Goal: Information Seeking & Learning: Check status

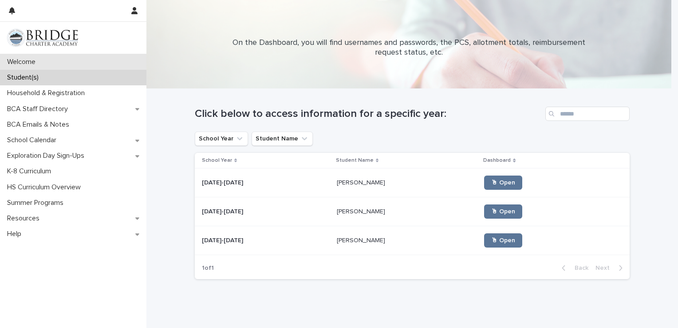
click at [53, 58] on div "Welcome" at bounding box center [73, 62] width 146 height 16
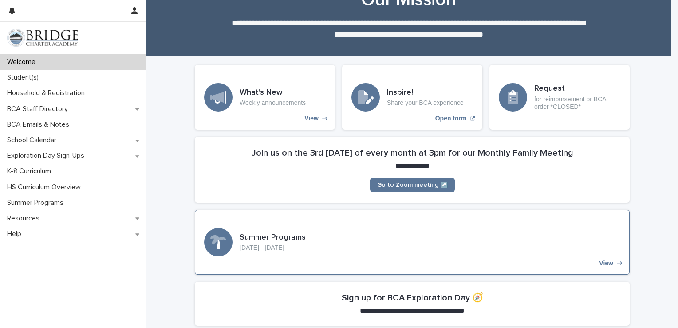
scroll to position [32, 0]
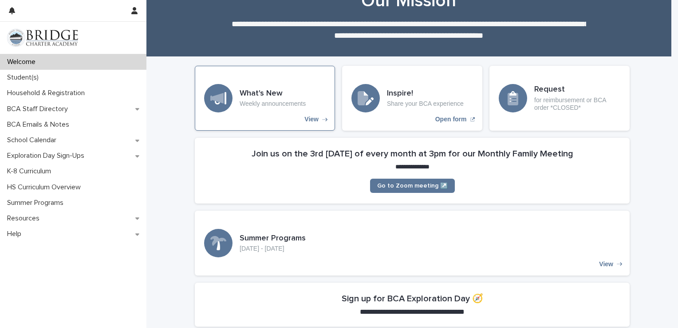
click at [304, 118] on p "View" at bounding box center [311, 119] width 14 height 8
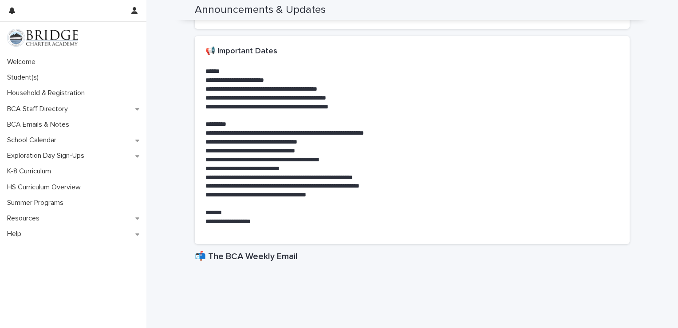
scroll to position [181, 0]
click at [67, 80] on div "Student(s)" at bounding box center [73, 78] width 146 height 16
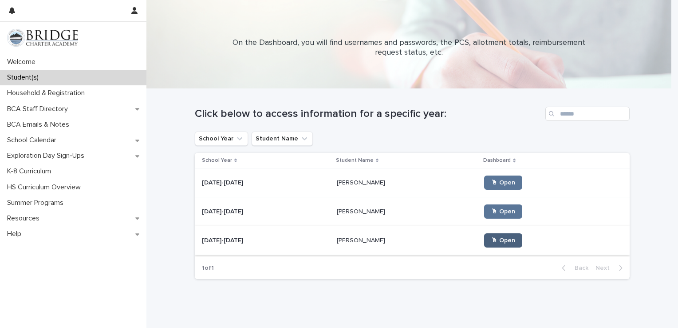
click at [491, 237] on span "🖱 Open" at bounding box center [503, 240] width 24 height 6
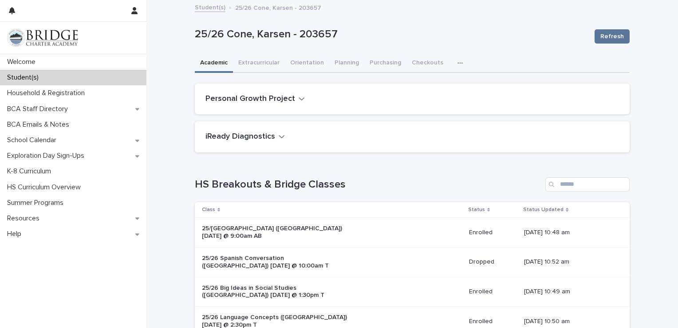
click at [458, 60] on icon "button" at bounding box center [460, 63] width 5 height 6
click at [419, 97] on span "General" at bounding box center [418, 99] width 23 height 6
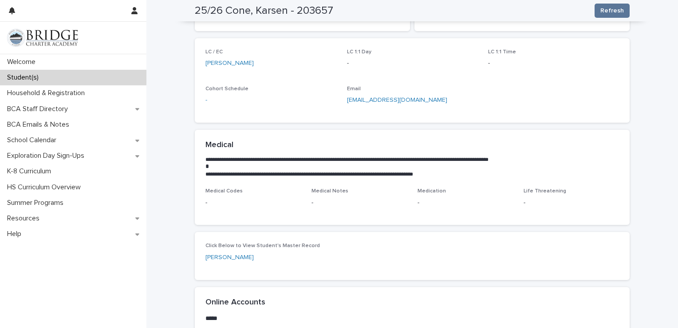
scroll to position [124, 0]
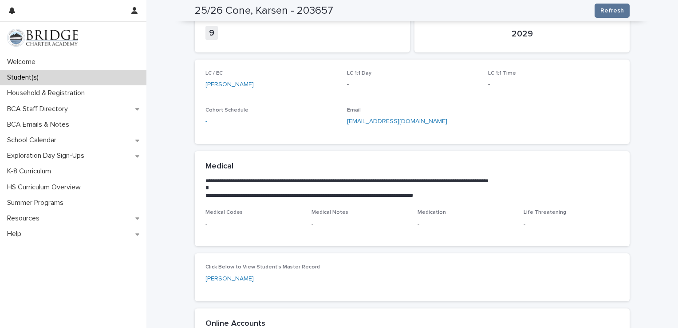
click at [78, 77] on div "Student(s)" at bounding box center [73, 78] width 146 height 16
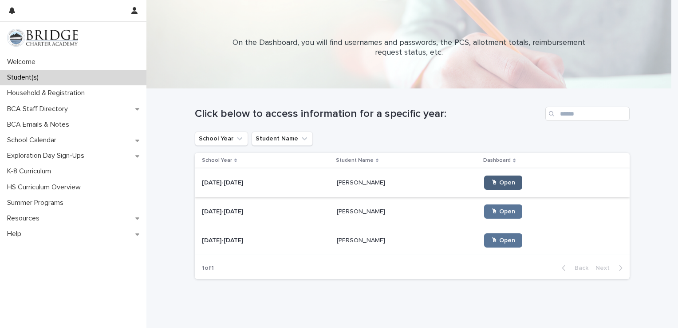
click at [489, 176] on link "🖱 Open" at bounding box center [503, 182] width 38 height 14
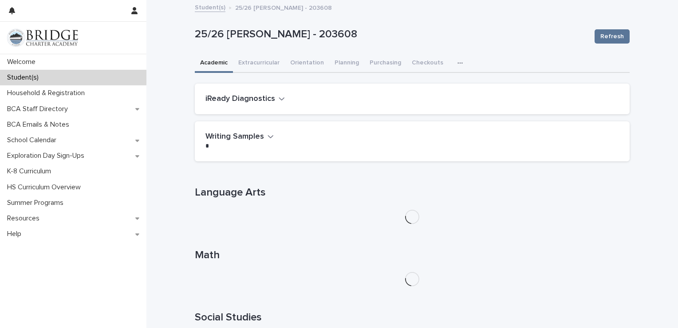
click at [452, 67] on button "button" at bounding box center [462, 63] width 20 height 18
click at [420, 97] on span "General" at bounding box center [418, 99] width 23 height 6
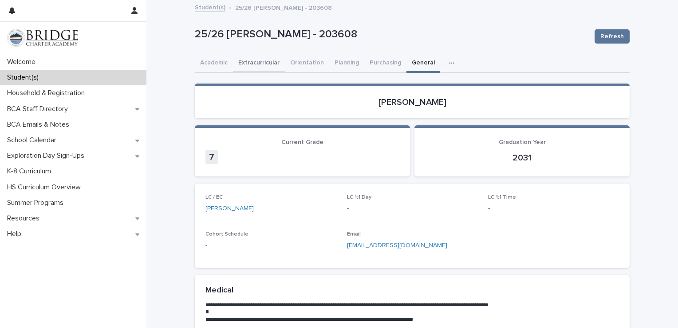
click at [262, 62] on button "Extracurricular" at bounding box center [259, 63] width 52 height 19
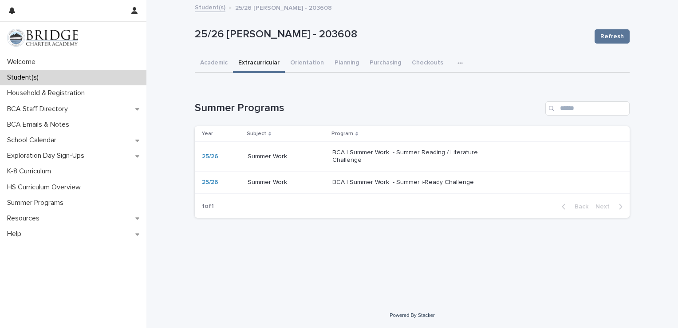
click at [426, 156] on p "BCA | Summer Work - Summer Reading / Literature Challenge" at bounding box center [406, 156] width 148 height 15
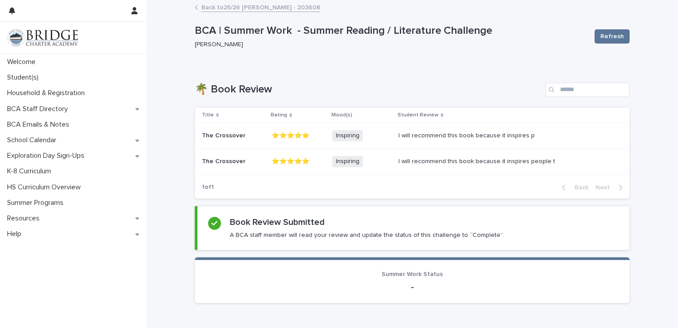
click at [237, 6] on link "Back to 25/26 [PERSON_NAME] - 203608" at bounding box center [260, 7] width 119 height 10
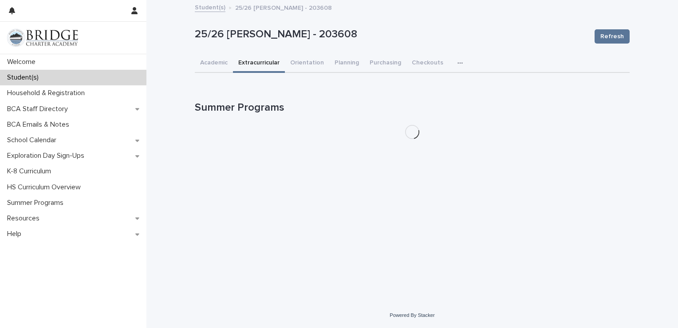
click at [211, 12] on div "Student(s) 25/26 [PERSON_NAME] - 203608" at bounding box center [412, 8] width 444 height 12
click at [210, 8] on link "Student(s)" at bounding box center [210, 7] width 31 height 10
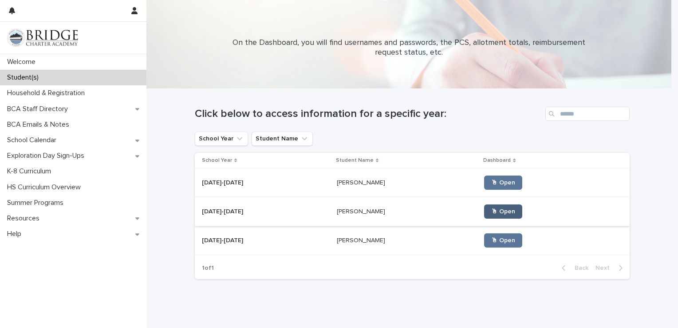
click at [484, 207] on link "🖱 Open" at bounding box center [503, 211] width 38 height 14
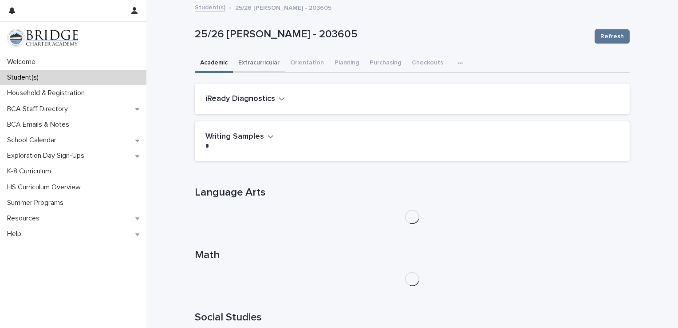
click at [260, 63] on button "Extracurricular" at bounding box center [259, 63] width 52 height 19
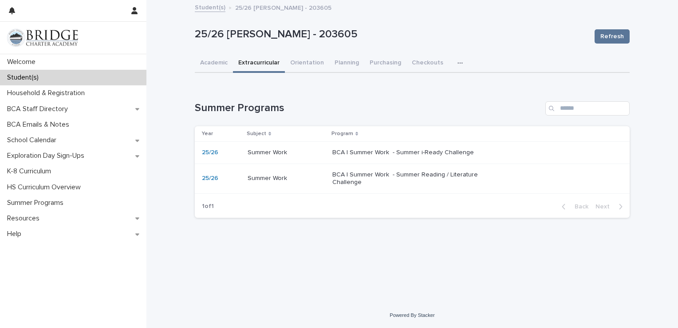
click at [438, 149] on p "BCA | Summer Work - Summer i-Ready Challenge" at bounding box center [406, 153] width 148 height 8
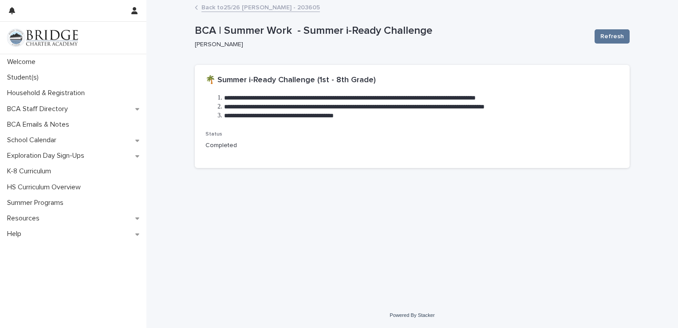
click at [222, 7] on link "Back to 25/26 [PERSON_NAME] - 203605" at bounding box center [260, 7] width 118 height 10
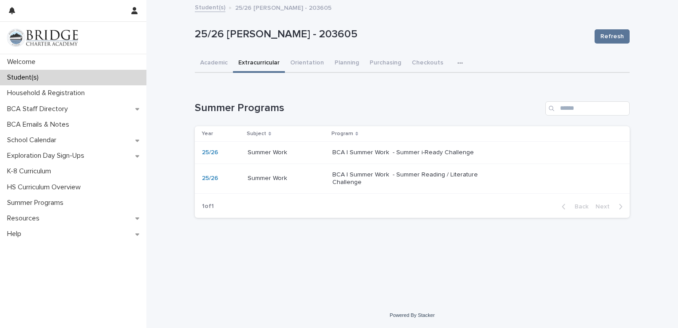
click at [387, 177] on p "BCA | Summer Work - Summer Reading / Literature Challenge" at bounding box center [406, 178] width 148 height 15
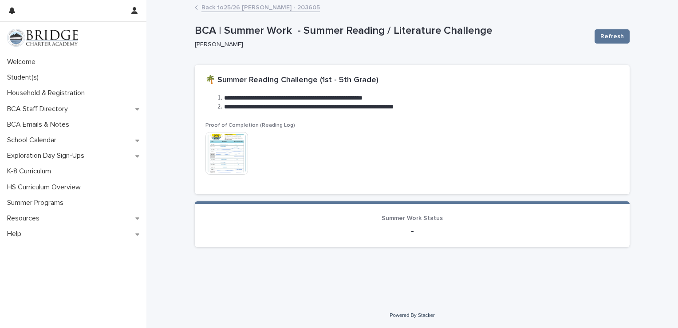
click at [243, 4] on link "Back to 25/26 [PERSON_NAME] - 203605" at bounding box center [260, 7] width 118 height 10
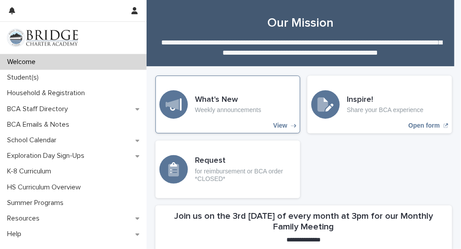
click at [276, 126] on p "View" at bounding box center [280, 126] width 14 height 8
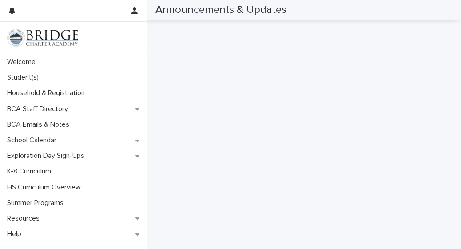
scroll to position [488, 0]
